Goal: Go to known website: Access a specific website the user already knows

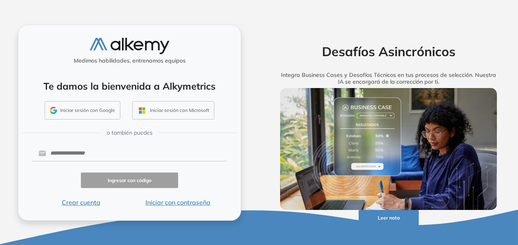
drag, startPoint x: 77, startPoint y: 116, endPoint x: 83, endPoint y: 113, distance: 7.2
click at [77, 114] on button "Iniciar sesión con Google" at bounding box center [83, 110] width 76 height 18
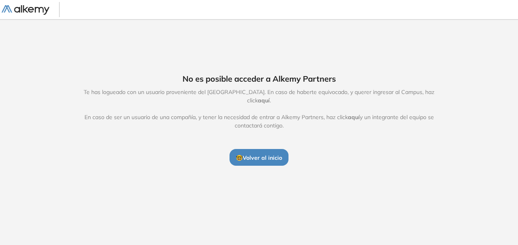
click at [355, 114] on span "aquí" at bounding box center [354, 117] width 12 height 7
click at [270, 100] on span "aquí" at bounding box center [264, 100] width 12 height 7
